Goal: Navigation & Orientation: Find specific page/section

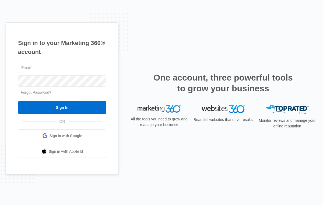
type input "[PERSON_NAME][EMAIL_ADDRESS][PERSON_NAME][DOMAIN_NAME]"
click at [46, 100] on form "[PERSON_NAME][EMAIL_ADDRESS][PERSON_NAME][DOMAIN_NAME] Forgot Password? Sign In" at bounding box center [62, 87] width 88 height 53
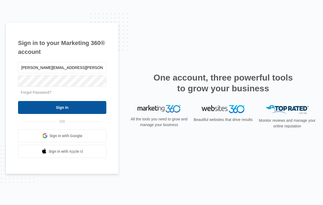
click at [45, 104] on input "Sign In" at bounding box center [62, 107] width 88 height 13
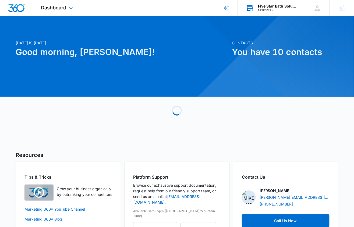
click at [263, 9] on div "M309919" at bounding box center [277, 10] width 39 height 4
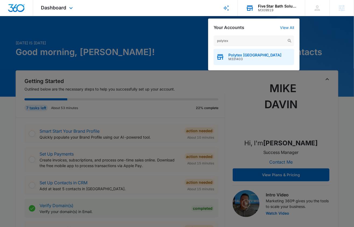
type input "polytex"
click at [239, 58] on span "M331403" at bounding box center [254, 59] width 53 height 4
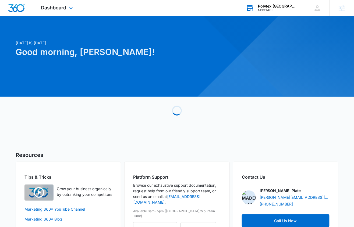
click at [43, 15] on div "Dashboard Apps Reputation Forms CRM Email Social Content Ads Intelligence Files…" at bounding box center [57, 8] width 49 height 16
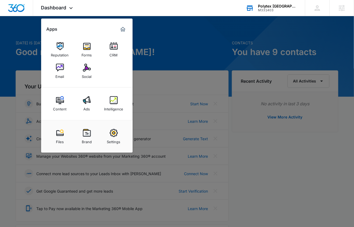
click at [177, 77] on div at bounding box center [177, 113] width 354 height 227
